Goal: Task Accomplishment & Management: Use online tool/utility

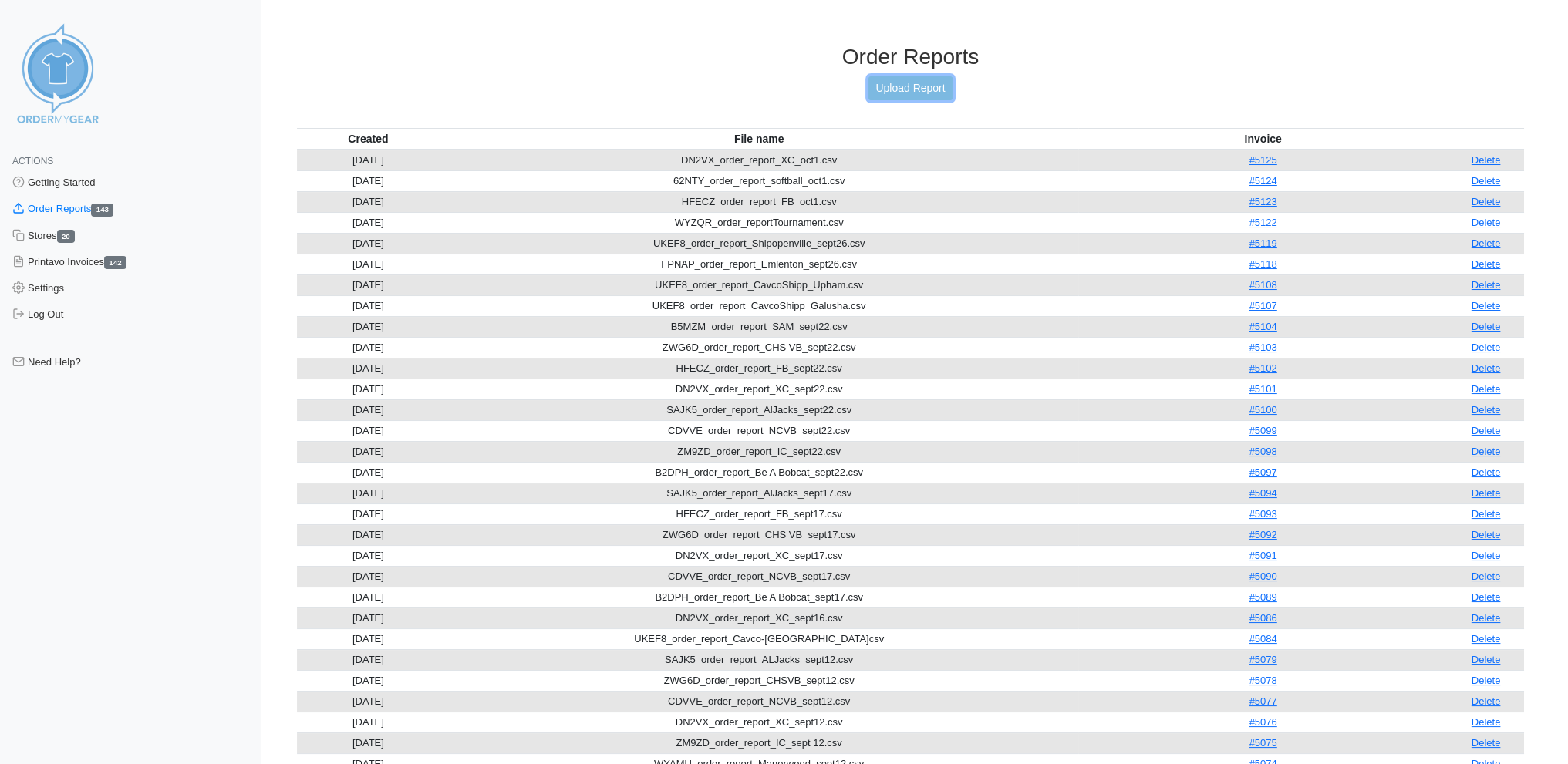
click at [913, 86] on link "Upload Report" at bounding box center [910, 88] width 83 height 24
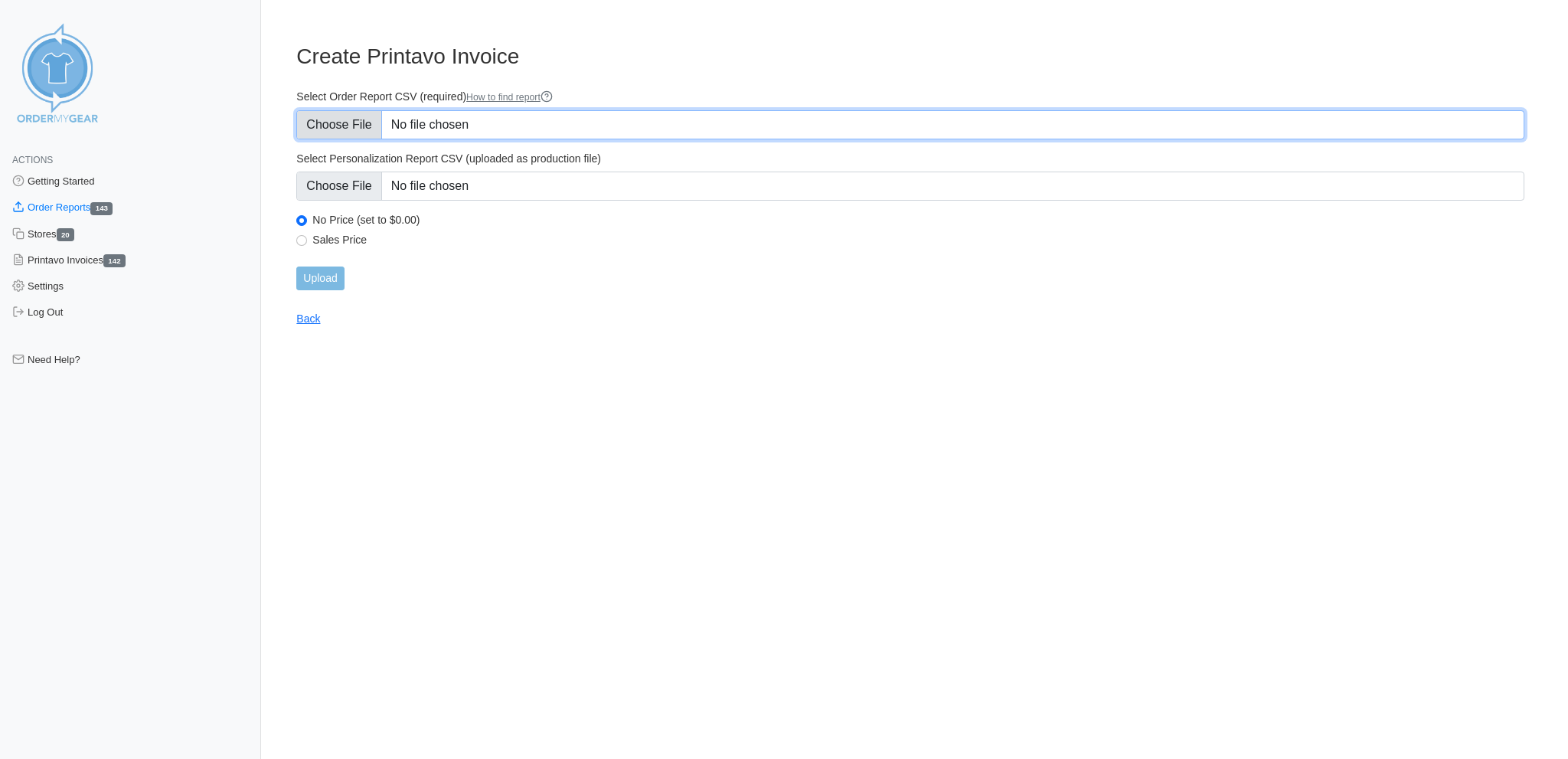
click at [324, 117] on input "Select Order Report CSV (required) How to find report" at bounding box center [910, 124] width 1228 height 29
type input "C:\fakepath\UKEF8_order_report_Bandel_oct7.csv"
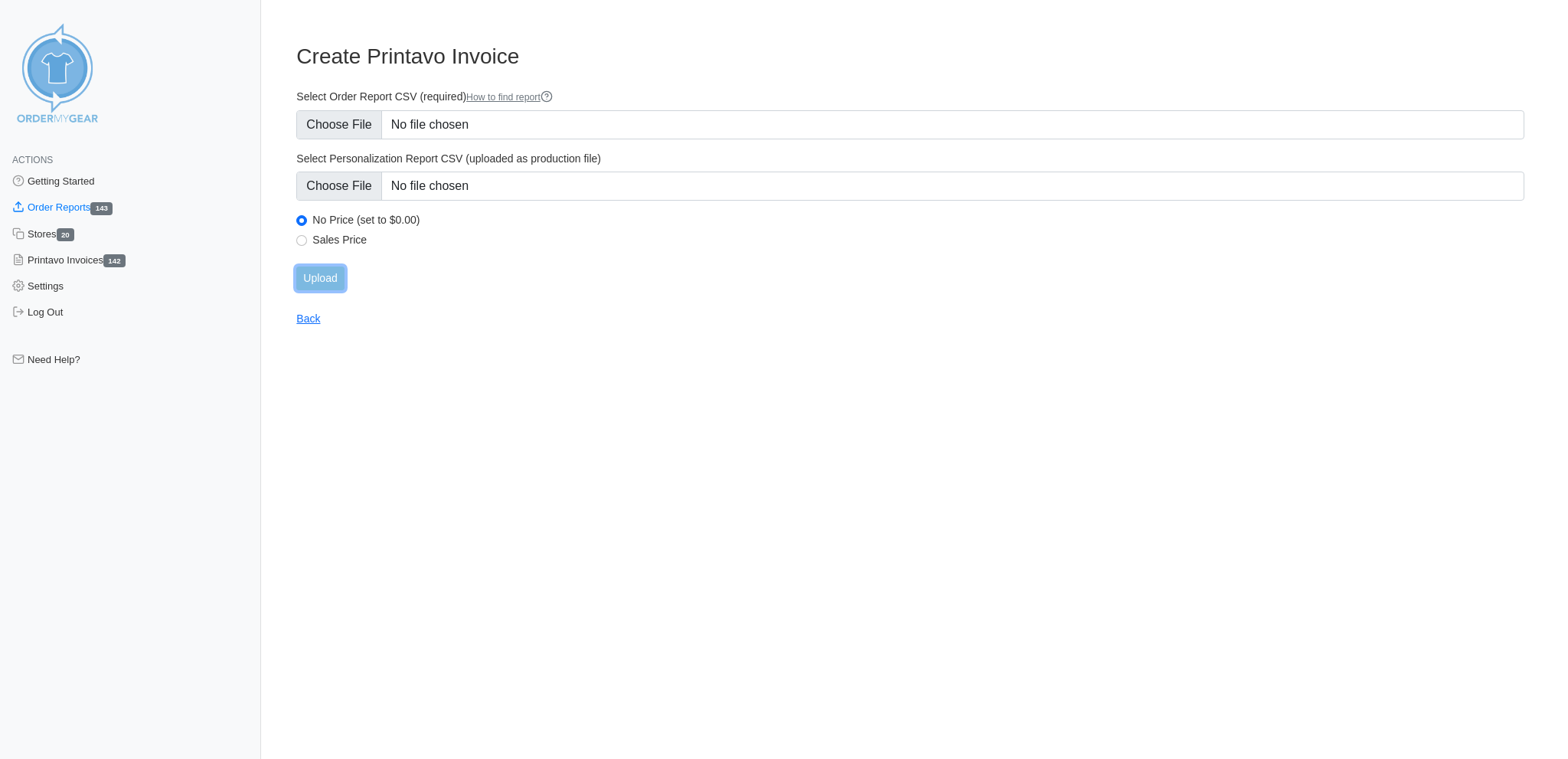
click at [325, 266] on input "Upload" at bounding box center [320, 278] width 47 height 24
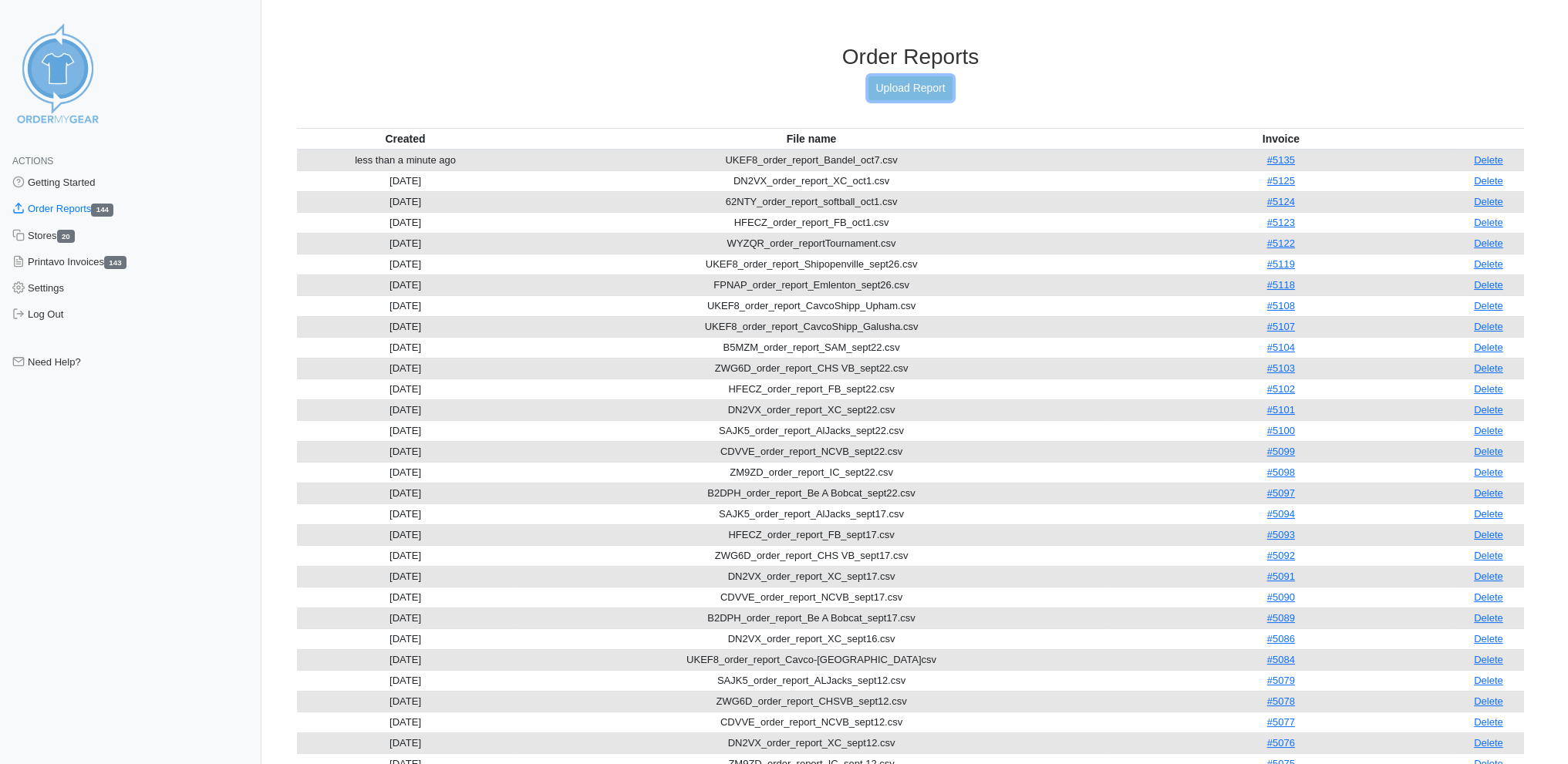
click at [927, 85] on link "Upload Report" at bounding box center [910, 88] width 83 height 24
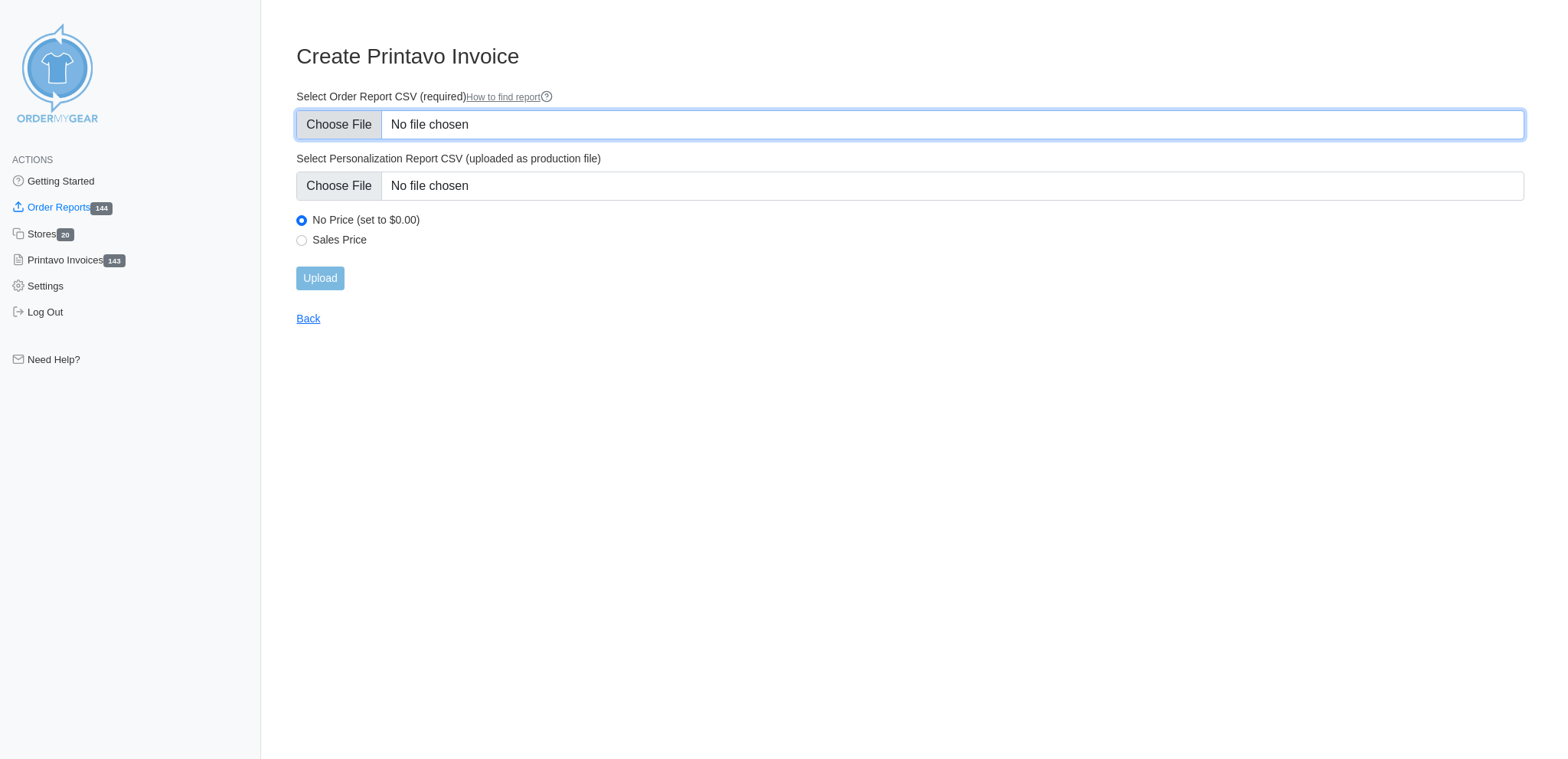
click at [360, 115] on input "Select Order Report CSV (required) How to find report" at bounding box center [910, 124] width 1228 height 29
type input "C:\fakepath\UKEF8_order_report_Stanevicz_oct7.csv"
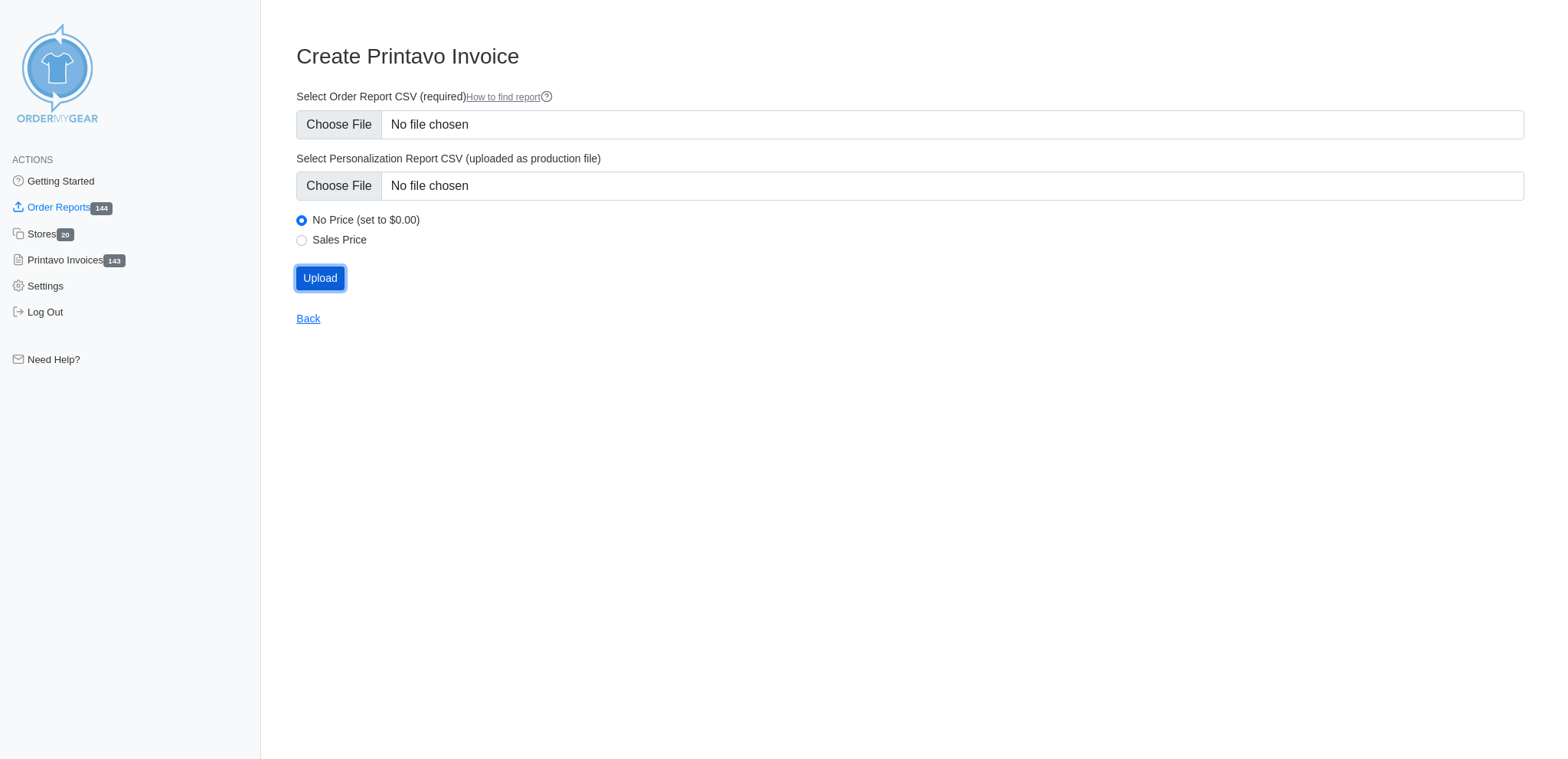
click at [324, 266] on input "Upload" at bounding box center [320, 278] width 47 height 24
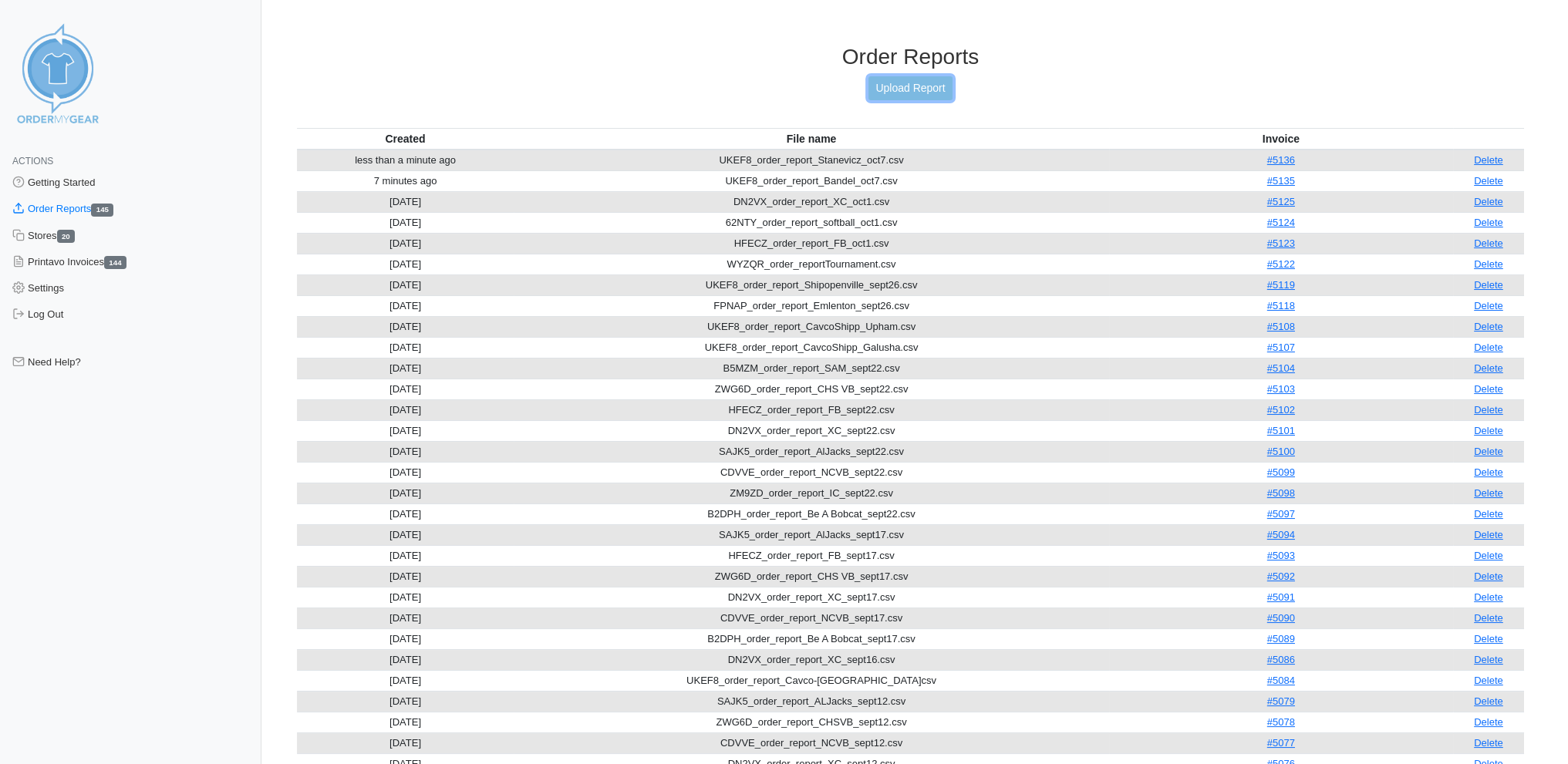
click at [892, 82] on link "Upload Report" at bounding box center [910, 88] width 83 height 24
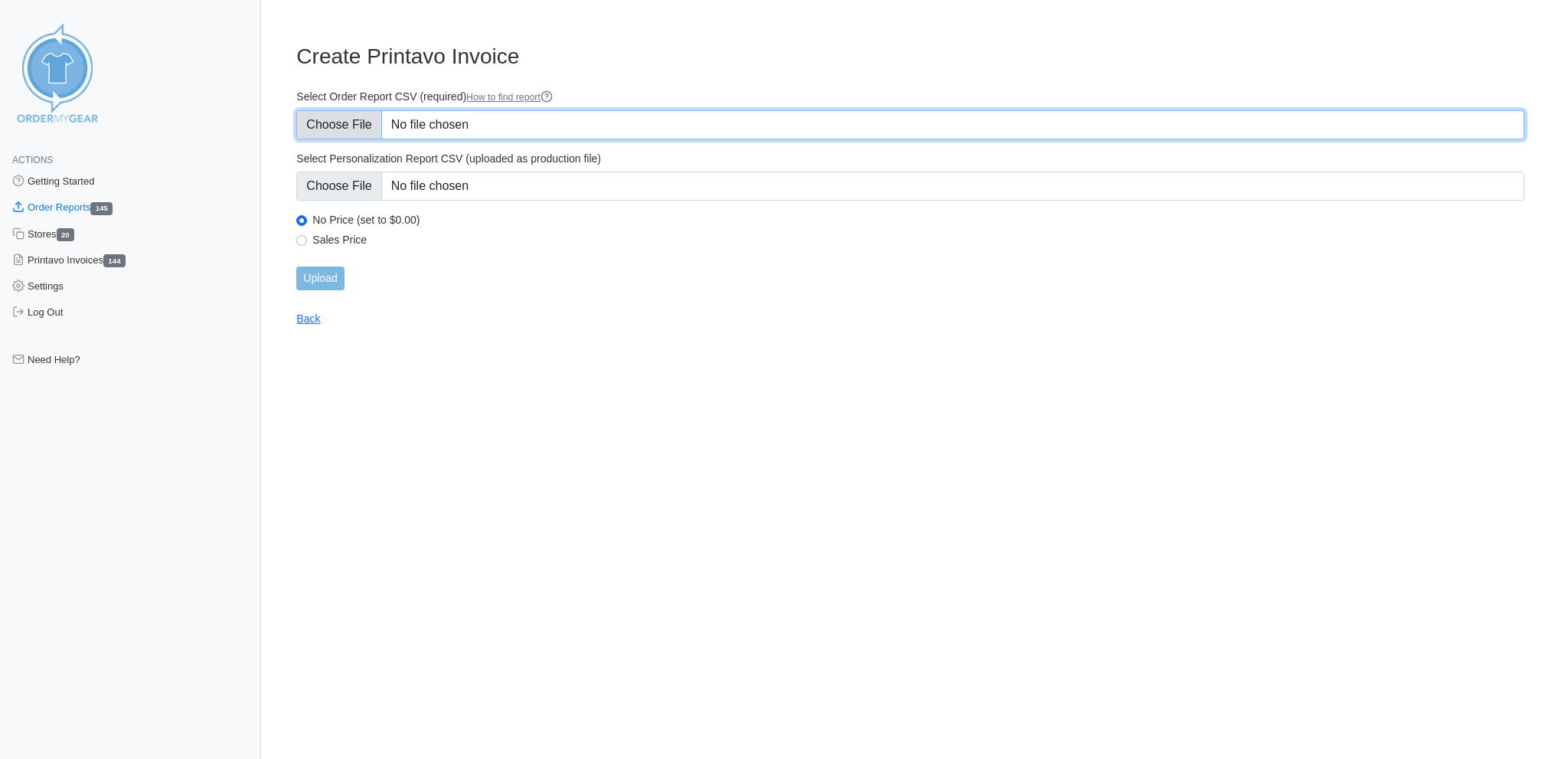
click at [359, 123] on input "Select Order Report CSV (required) How to find report" at bounding box center [910, 124] width 1228 height 29
type input "C:\fakepath\WYZQR_order_report_tournament_oct7.csv"
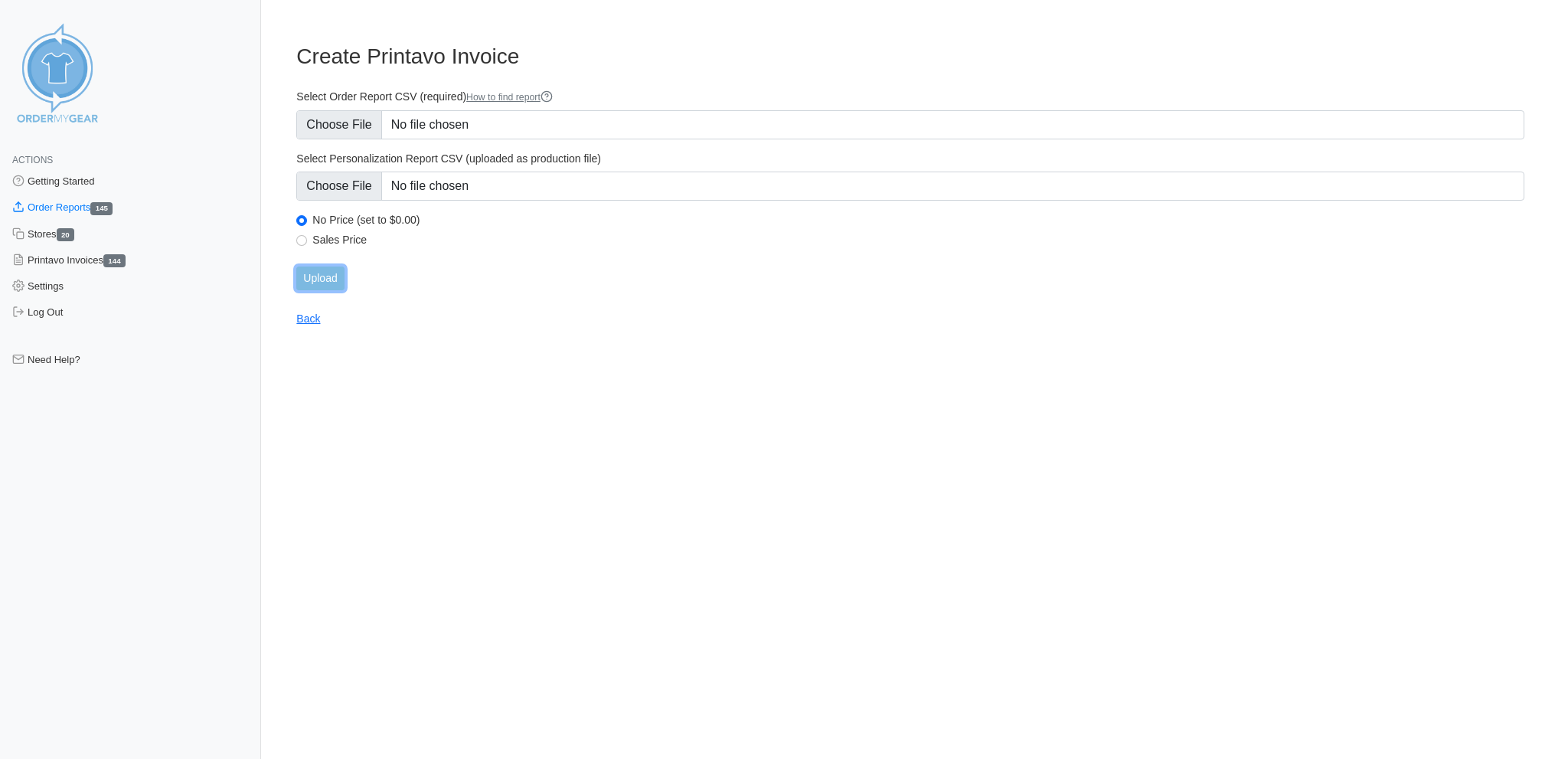
click at [328, 267] on input "Upload" at bounding box center [320, 278] width 47 height 24
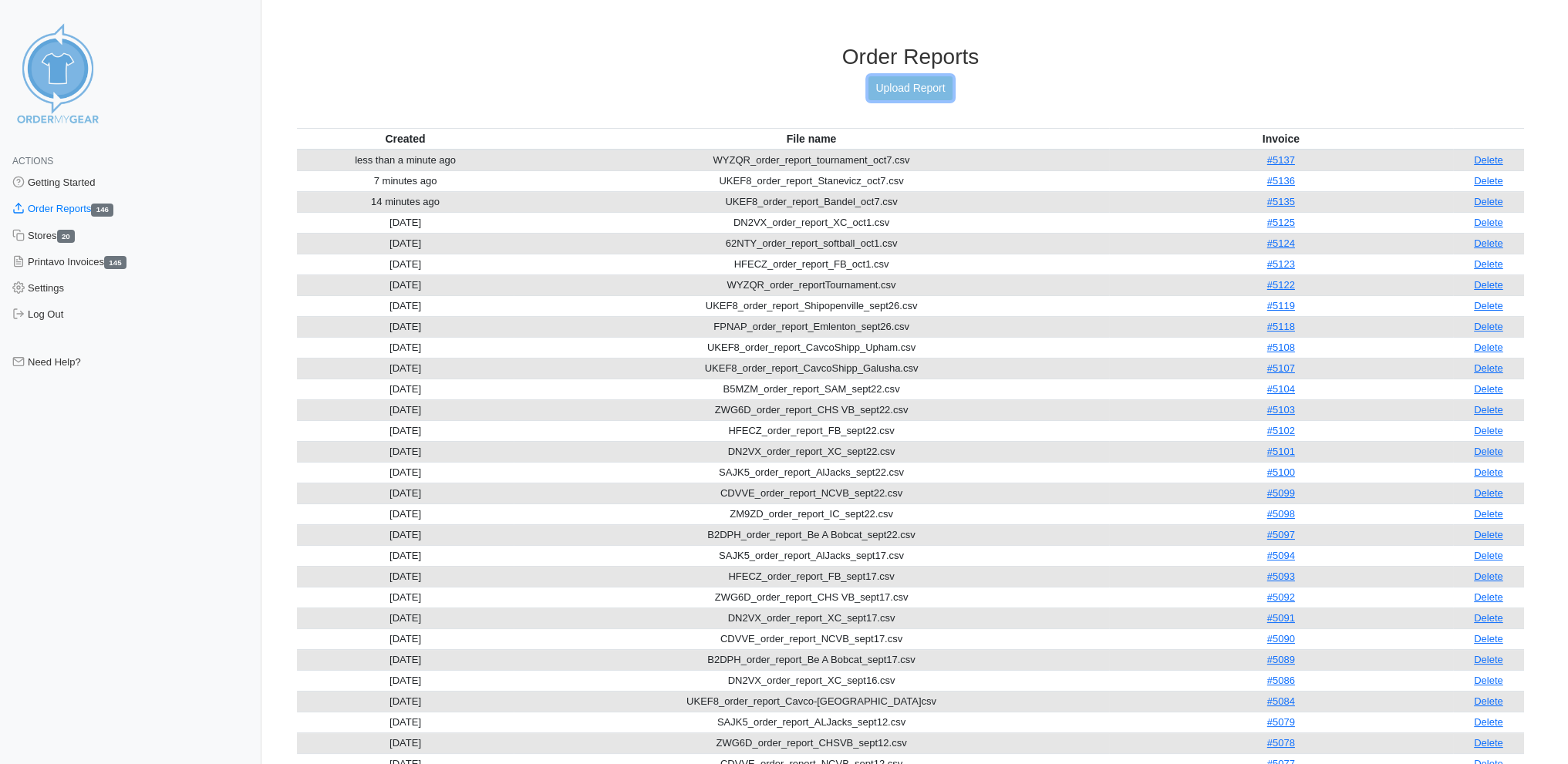
click at [930, 80] on link "Upload Report" at bounding box center [910, 88] width 83 height 24
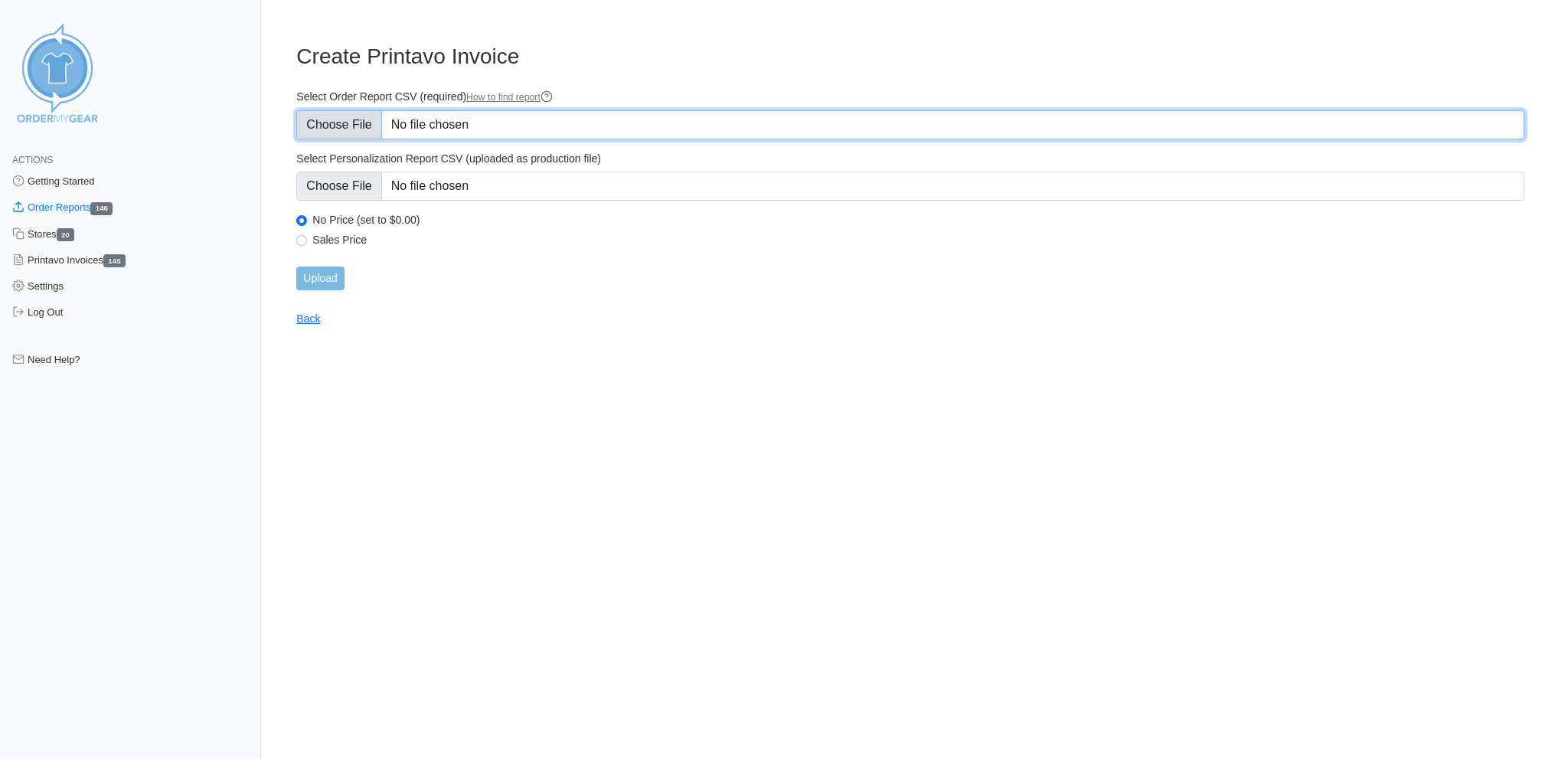
click at [355, 124] on input "Select Order Report CSV (required) How to find report" at bounding box center [910, 124] width 1228 height 29
type input "C:\fakepath\SAJK5_order_report_AlJacks_oct7.csv"
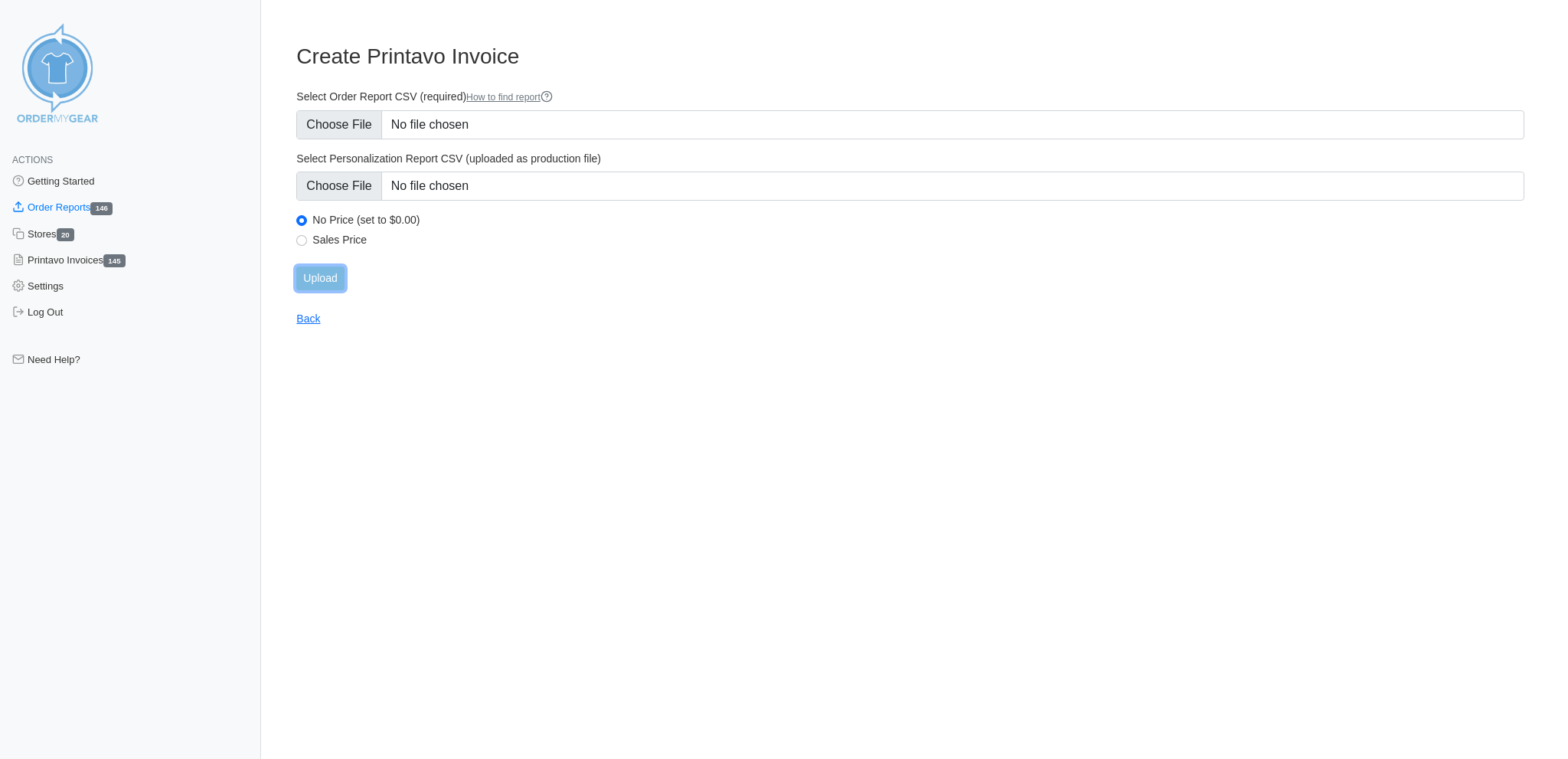
click at [324, 266] on input "Upload" at bounding box center [320, 278] width 47 height 24
